Goal: Book appointment/travel/reservation

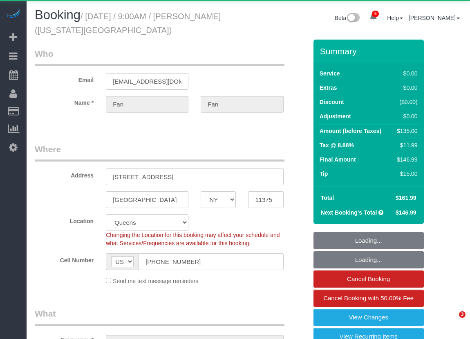
select select "NY"
select select "string:stripe-pm_1RPrwA4VGloSiKo7zQzxFbjx"
select select "spot1"
select select "number:89"
select select "number:70"
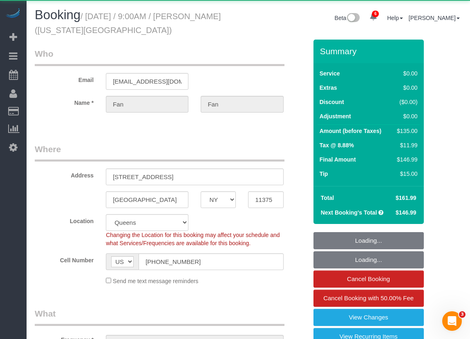
select select "number:15"
select select "number:7"
select select "object:1367"
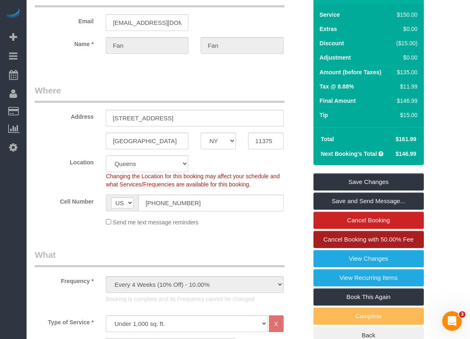
scroll to position [62, 0]
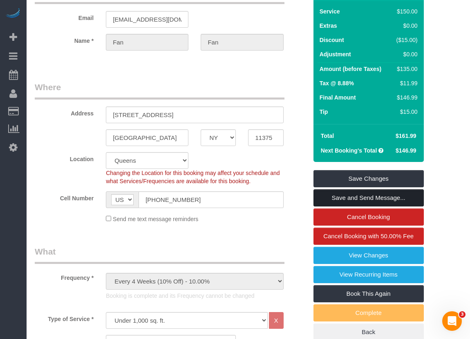
click at [352, 199] on link "Save and Send Message..." at bounding box center [368, 197] width 110 height 17
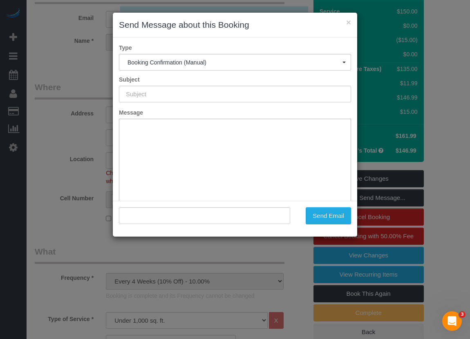
type input "Cleaning Confirmed for [DATE] 9:00am"
type input ""[PERSON_NAME]" <[PERSON_NAME][EMAIL_ADDRESS][DOMAIN_NAME]>"
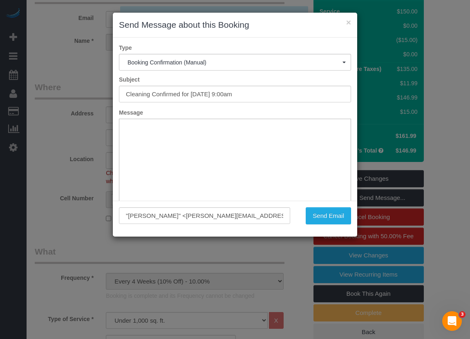
scroll to position [0, 0]
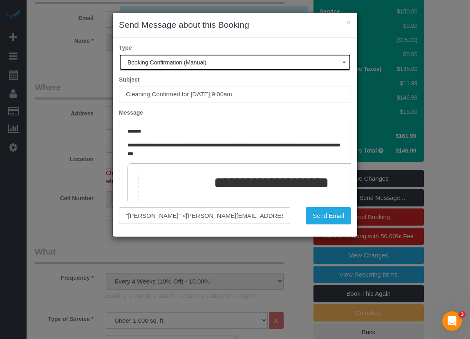
click at [207, 63] on span "Booking Confirmation (Manual)" at bounding box center [234, 62] width 215 height 7
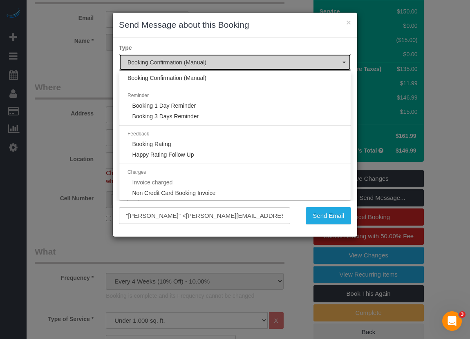
click at [207, 63] on span "Booking Confirmation (Manual)" at bounding box center [234, 62] width 215 height 7
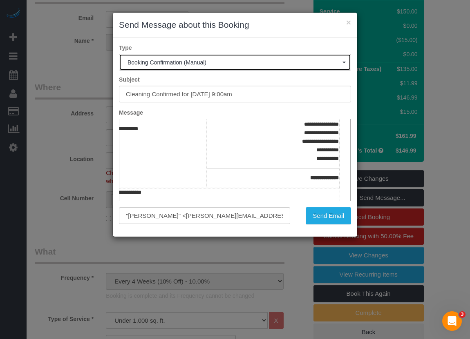
scroll to position [179, 65]
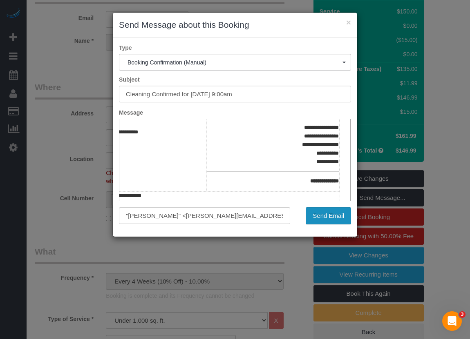
click at [313, 217] on button "Send Email" at bounding box center [327, 215] width 45 height 17
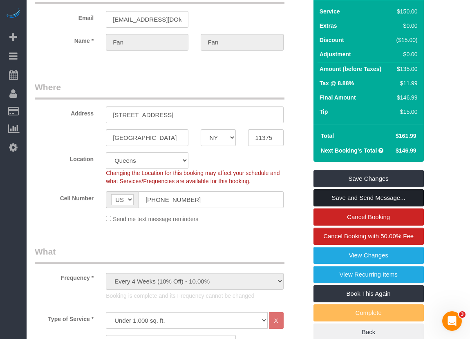
scroll to position [0, 0]
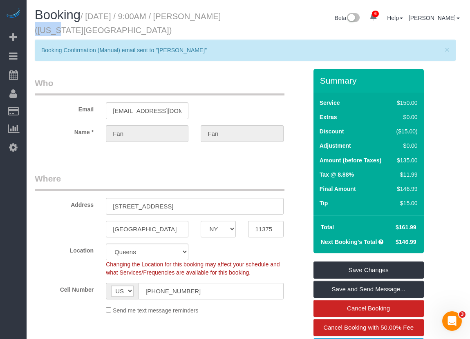
drag, startPoint x: 196, startPoint y: 16, endPoint x: 226, endPoint y: 16, distance: 29.8
click at [226, 16] on h1 "Booking / [DATE] / 9:00AM / [PERSON_NAME] ([US_STATE][GEOGRAPHIC_DATA])" at bounding box center [138, 22] width 207 height 28
copy small "[PERSON_NAME]"
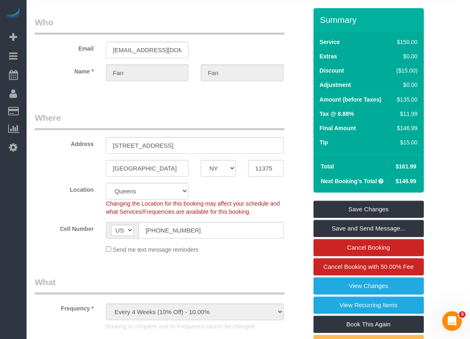
scroll to position [85, 0]
